Goal: Information Seeking & Learning: Learn about a topic

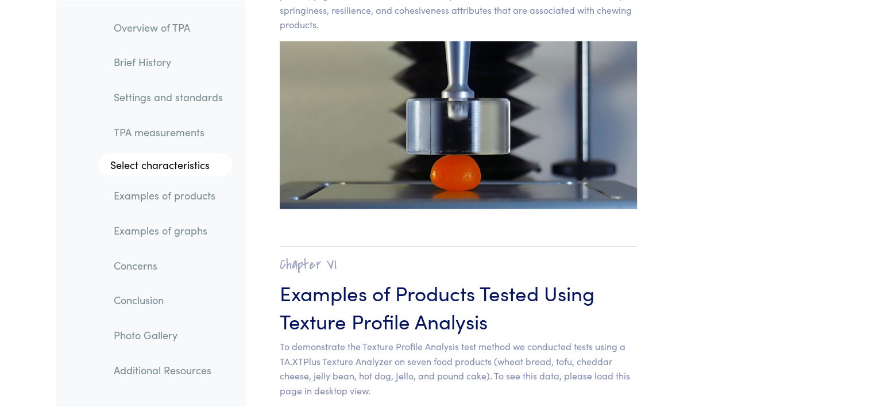
click at [178, 198] on link "Examples of products" at bounding box center [169, 195] width 128 height 26
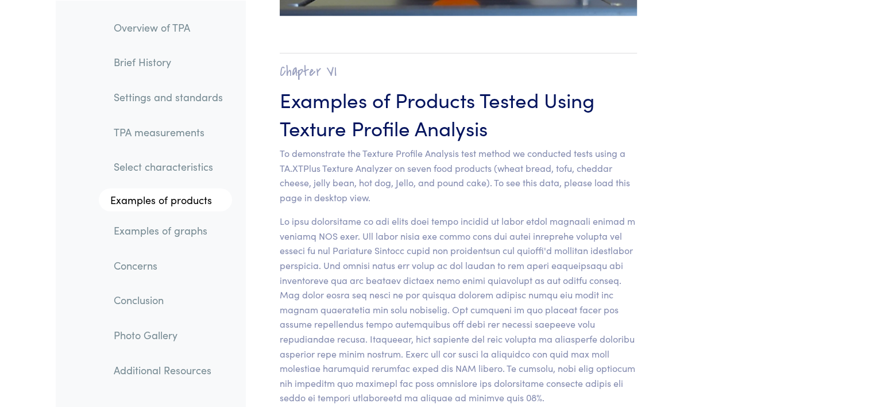
click at [183, 206] on link "Examples of products" at bounding box center [165, 199] width 133 height 23
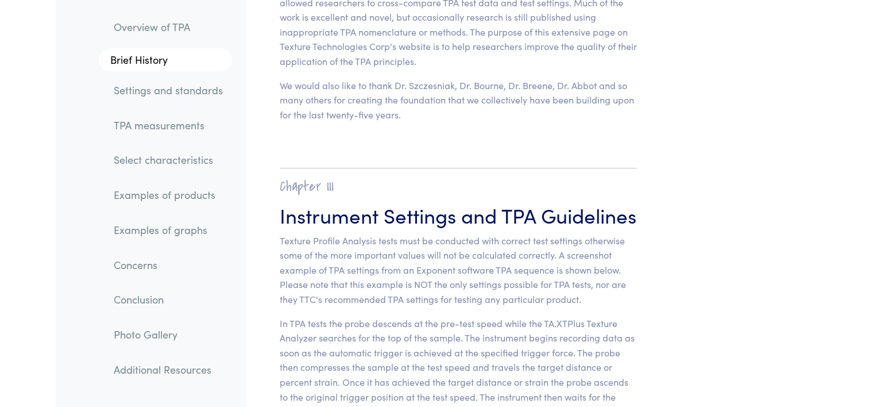
scroll to position [0, 0]
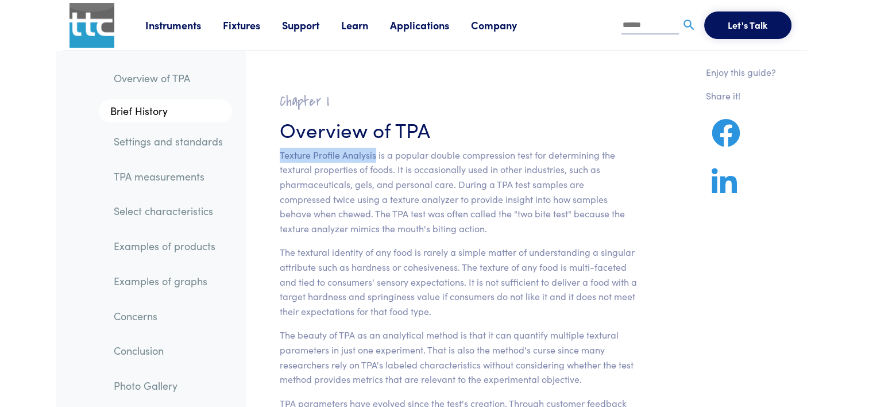
drag, startPoint x: 278, startPoint y: 151, endPoint x: 374, endPoint y: 158, distance: 95.7
click at [374, 158] on section "Chapter I Overview of TPA Texture Profile Analysis is a popular double compress…" at bounding box center [458, 393] width 413 height 628
copy p "Texture Profile Analysis"
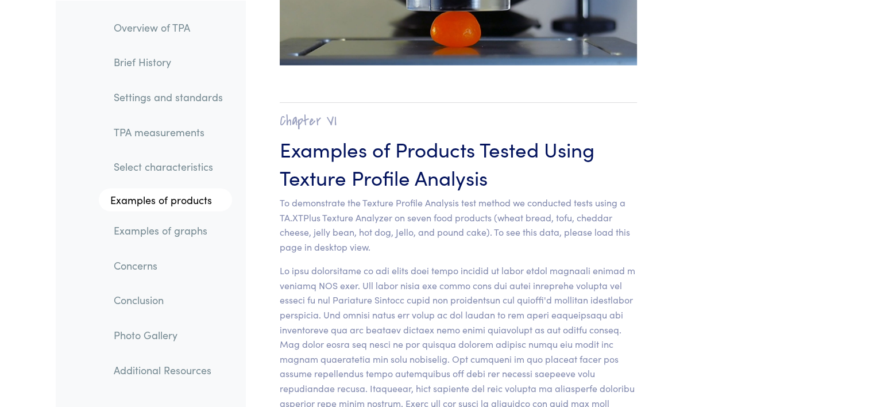
scroll to position [11335, 0]
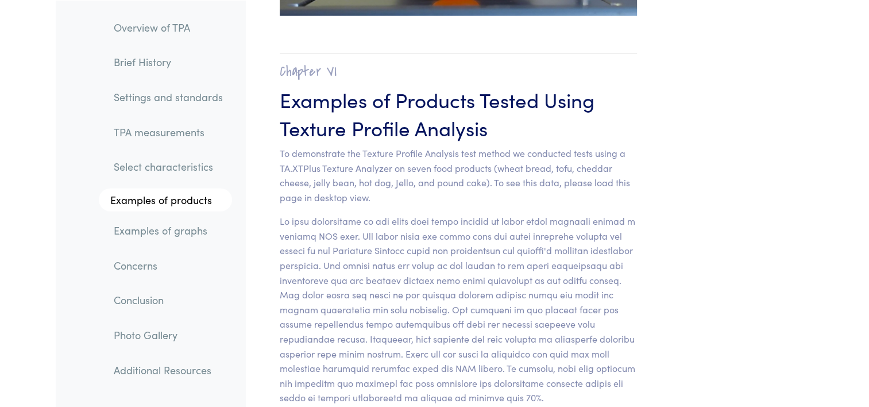
click at [177, 198] on link "Examples of products" at bounding box center [165, 199] width 133 height 23
click at [188, 204] on link "Examples of products" at bounding box center [165, 199] width 133 height 23
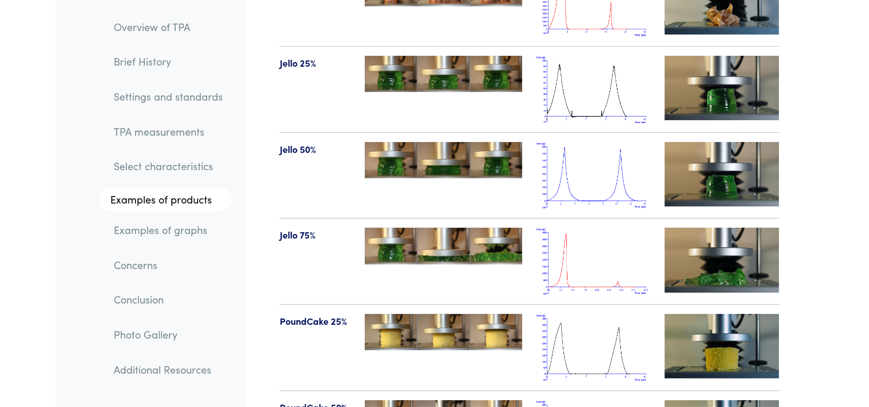
scroll to position [13289, 0]
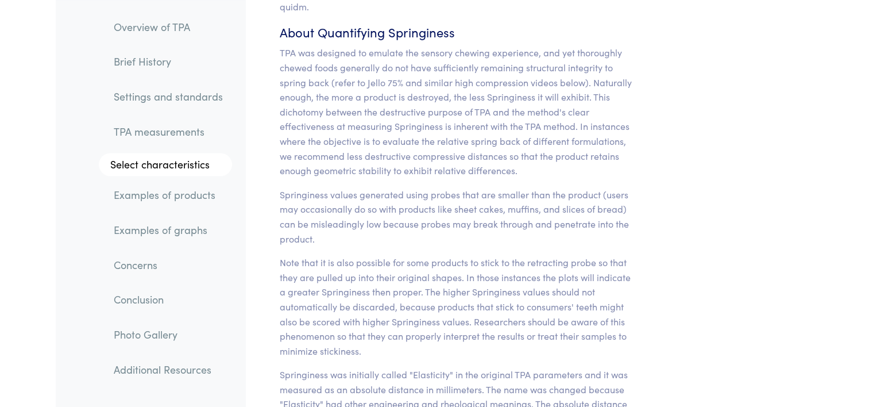
scroll to position [11335, 0]
